Goal: Information Seeking & Learning: Learn about a topic

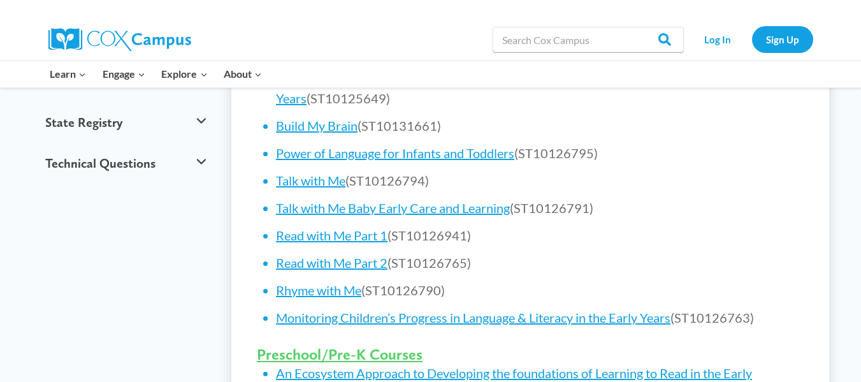
scroll to position [569, 0]
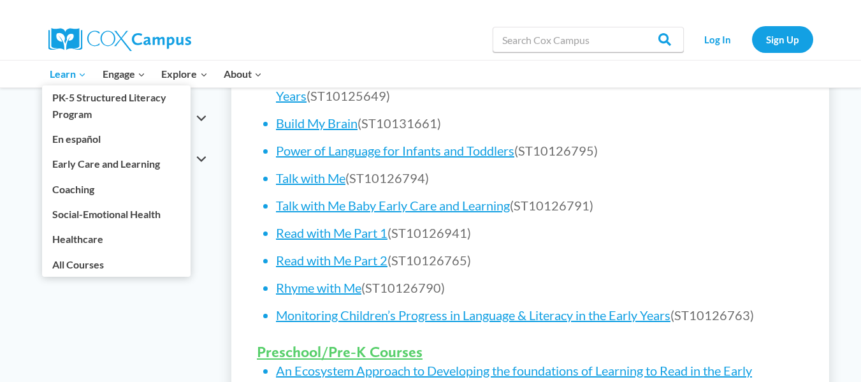
click at [63, 75] on span "Learn Expand" at bounding box center [68, 74] width 36 height 17
click at [75, 261] on link "All Courses" at bounding box center [116, 264] width 148 height 24
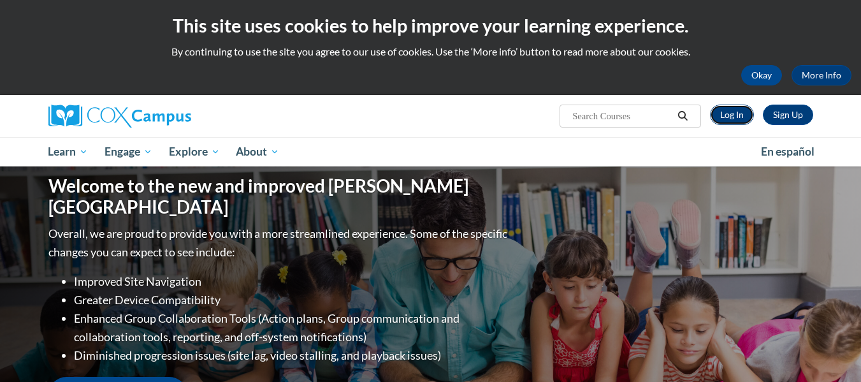
click at [728, 117] on link "Log In" at bounding box center [732, 114] width 44 height 20
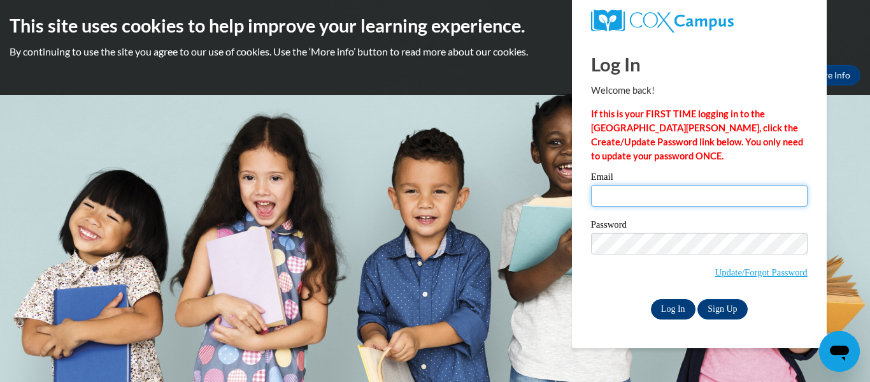
type input "[EMAIL_ADDRESS][DOMAIN_NAME]"
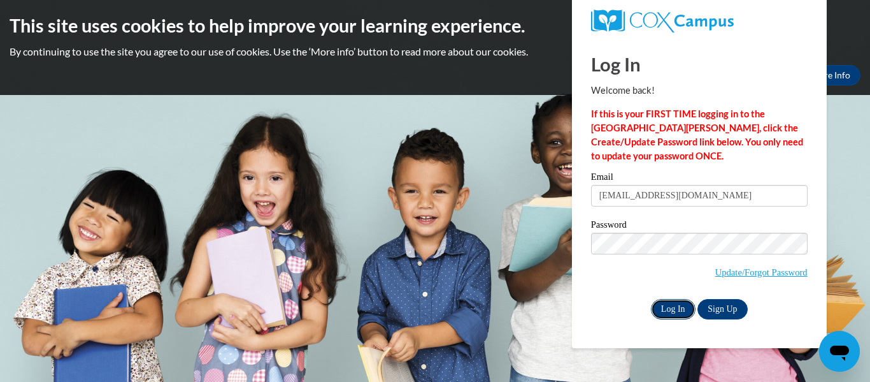
click at [677, 302] on input "Log In" at bounding box center [673, 309] width 45 height 20
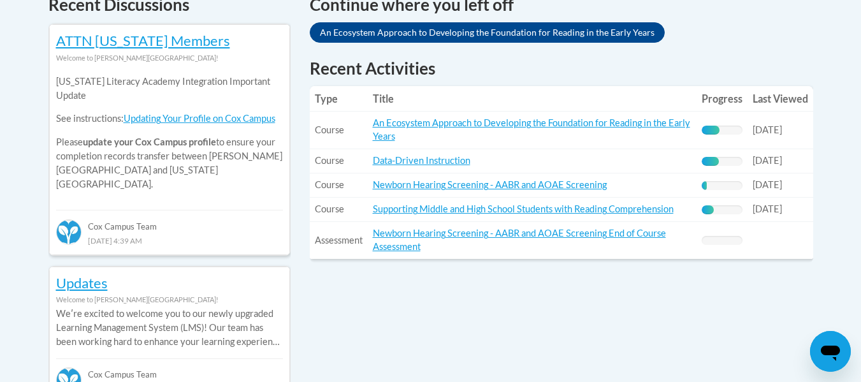
scroll to position [594, 0]
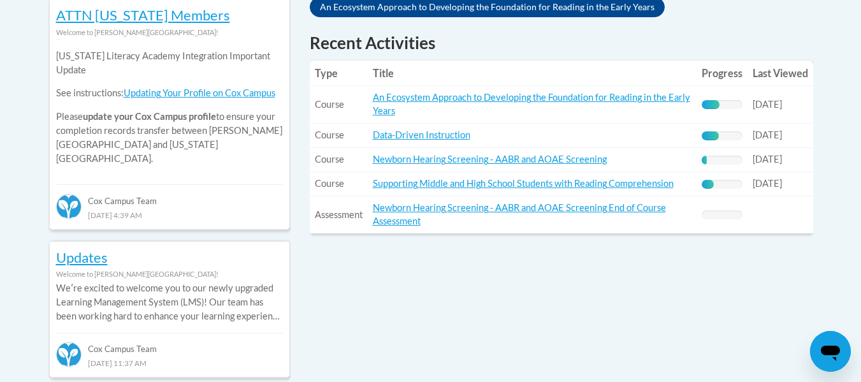
click at [725, 104] on div "44% Complete" at bounding box center [722, 104] width 41 height 9
click at [723, 102] on div "44% Complete" at bounding box center [722, 104] width 41 height 9
click at [708, 103] on div "44% Complete" at bounding box center [711, 104] width 18 height 9
click at [782, 105] on span "09/05/2025" at bounding box center [766, 104] width 29 height 11
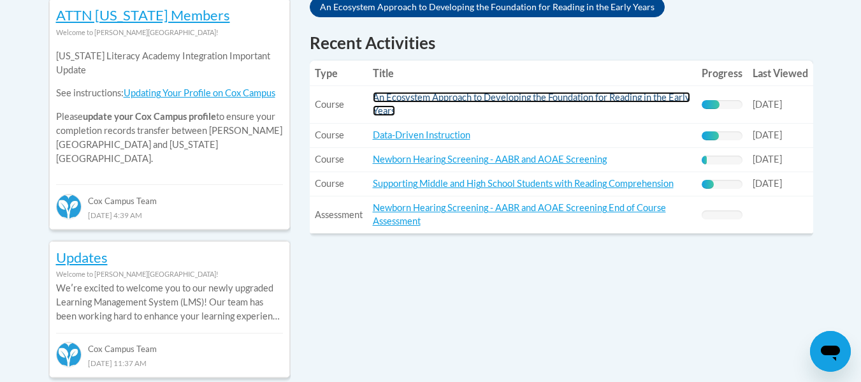
click at [501, 97] on link "An Ecosystem Approach to Developing the Foundation for Reading in the Early Yea…" at bounding box center [531, 104] width 317 height 24
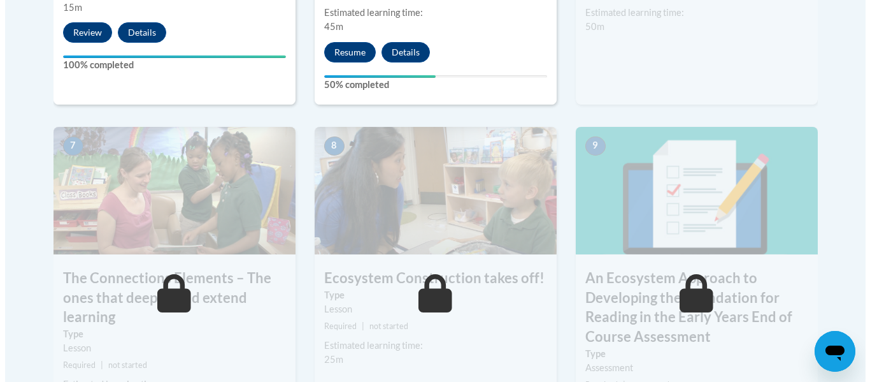
scroll to position [953, 0]
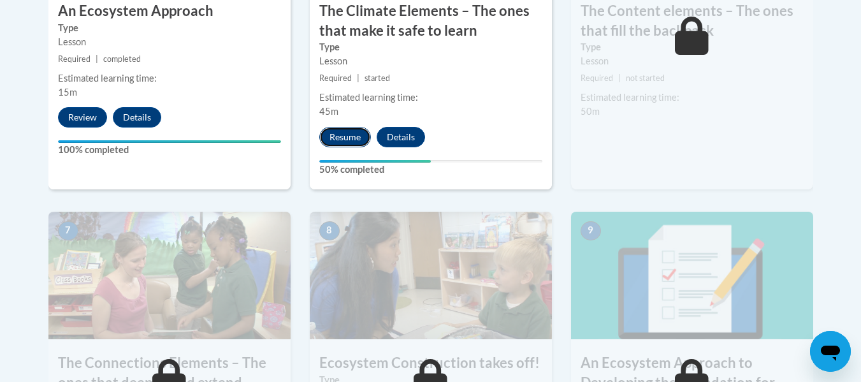
click at [332, 137] on button "Resume" at bounding box center [345, 137] width 52 height 20
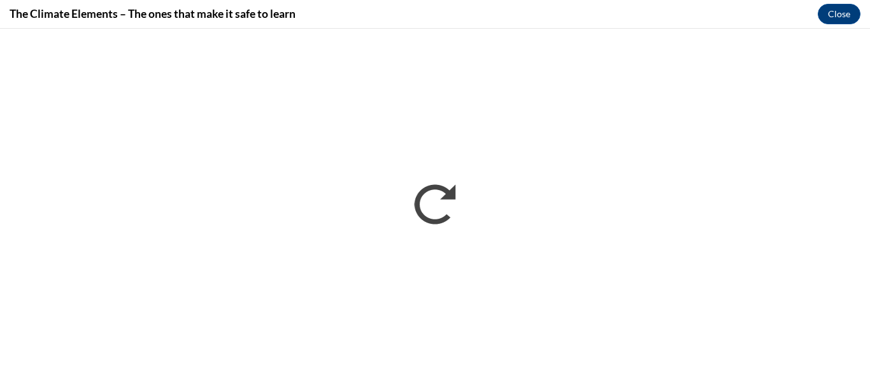
scroll to position [0, 0]
